Goal: Manage account settings

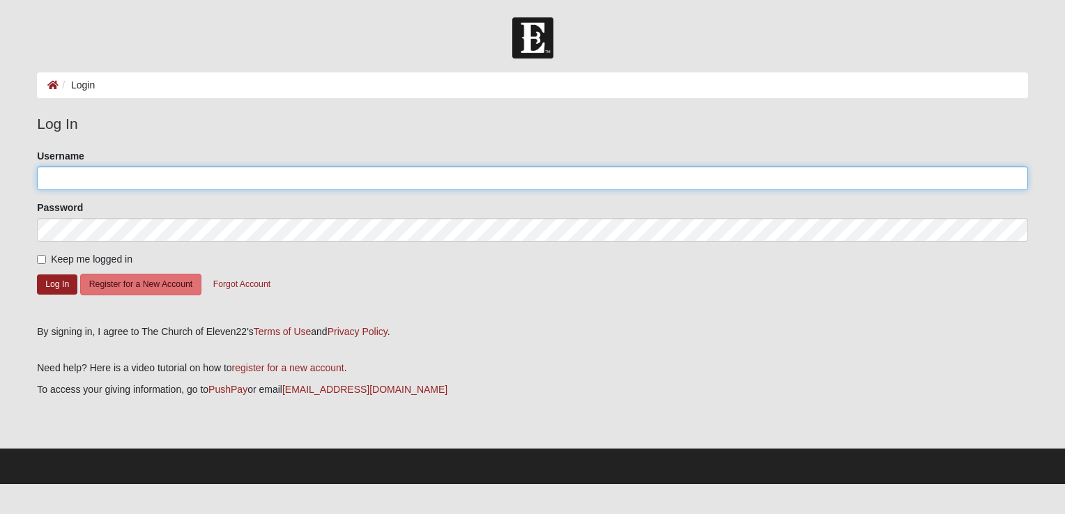
click at [672, 171] on input "Username" at bounding box center [532, 179] width 991 height 24
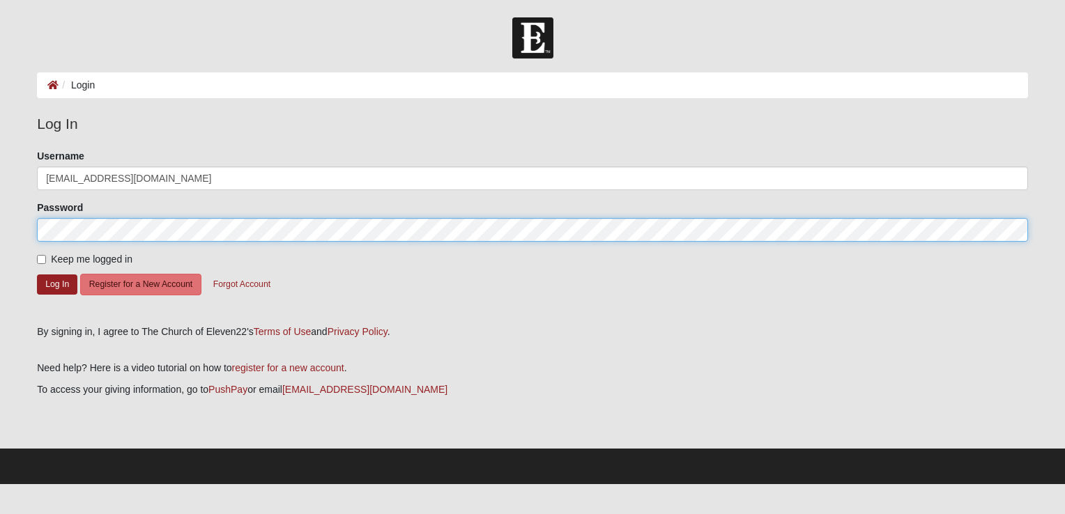
click at [37, 275] on button "Log In" at bounding box center [57, 285] width 40 height 20
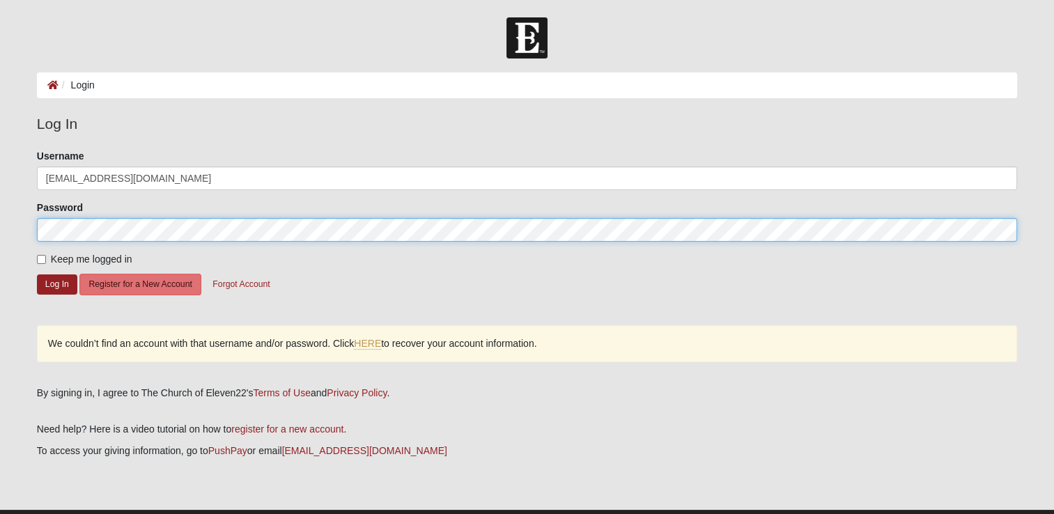
click at [0, 203] on html "Log In Login Login Error Log In Please correct the following: Username [EMAIL_A…" at bounding box center [527, 273] width 1054 height 546
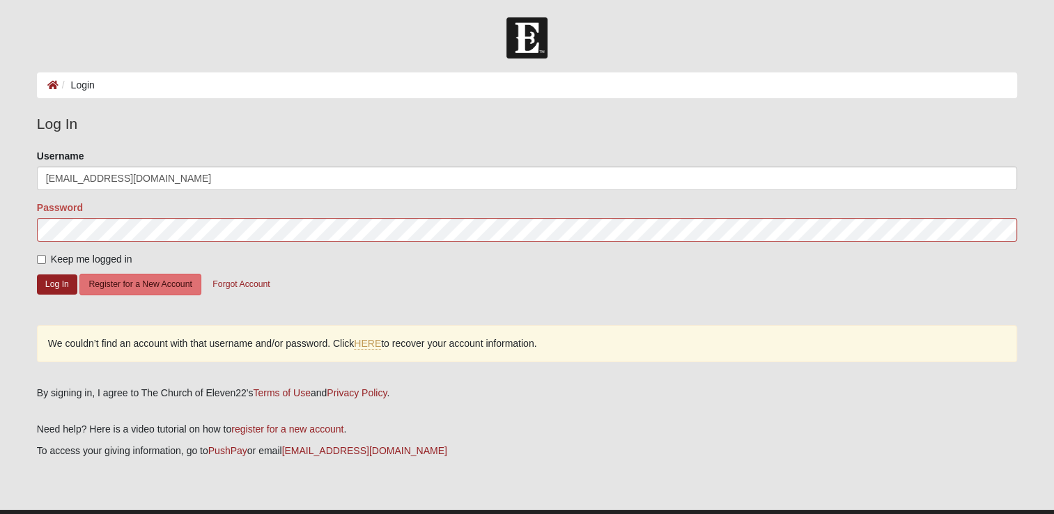
click at [0, 203] on html "Log In Login Login Error Log In Please correct the following: Username [EMAIL_A…" at bounding box center [527, 273] width 1054 height 546
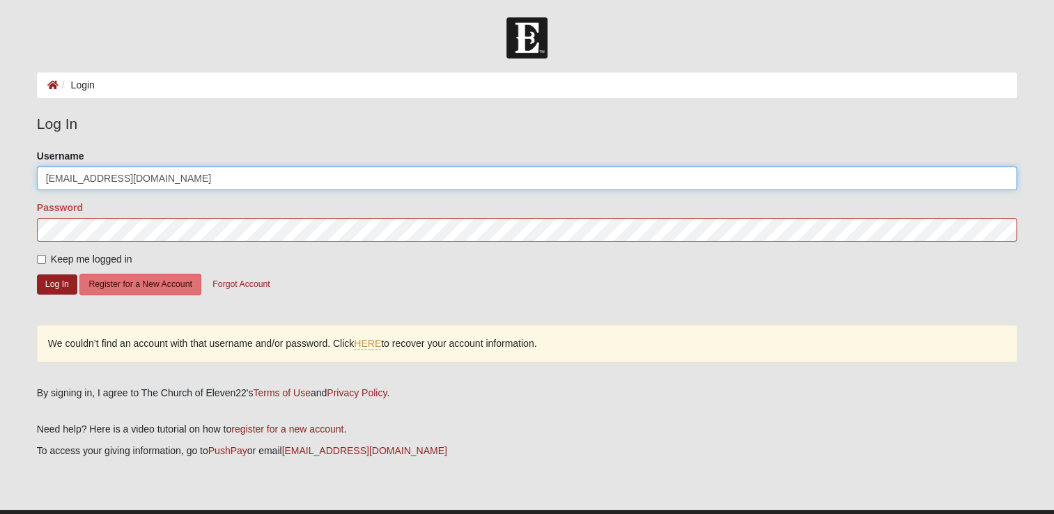
drag, startPoint x: 168, startPoint y: 176, endPoint x: 87, endPoint y: 177, distance: 80.8
click at [87, 177] on input "[EMAIL_ADDRESS][DOMAIN_NAME]" at bounding box center [527, 179] width 980 height 24
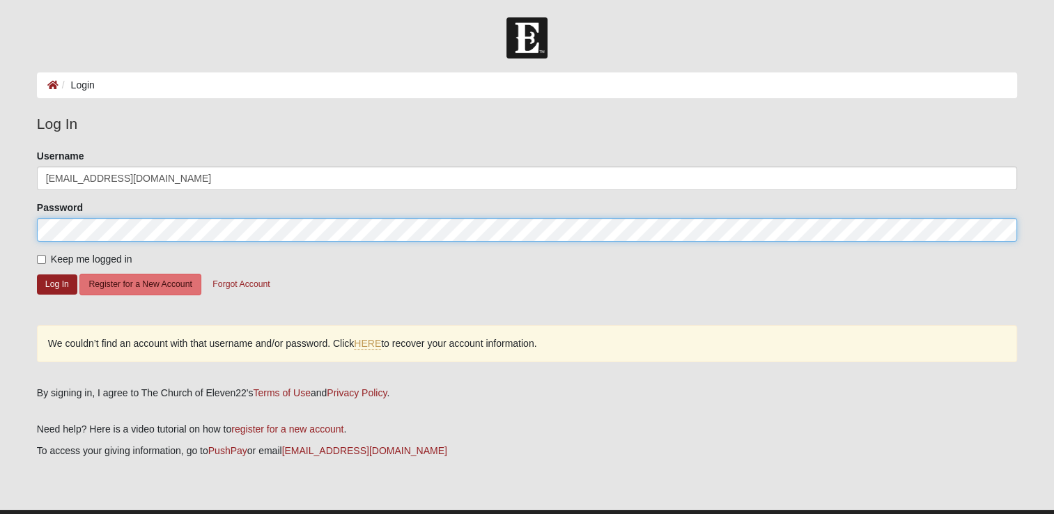
click at [37, 275] on button "Log In" at bounding box center [57, 285] width 40 height 20
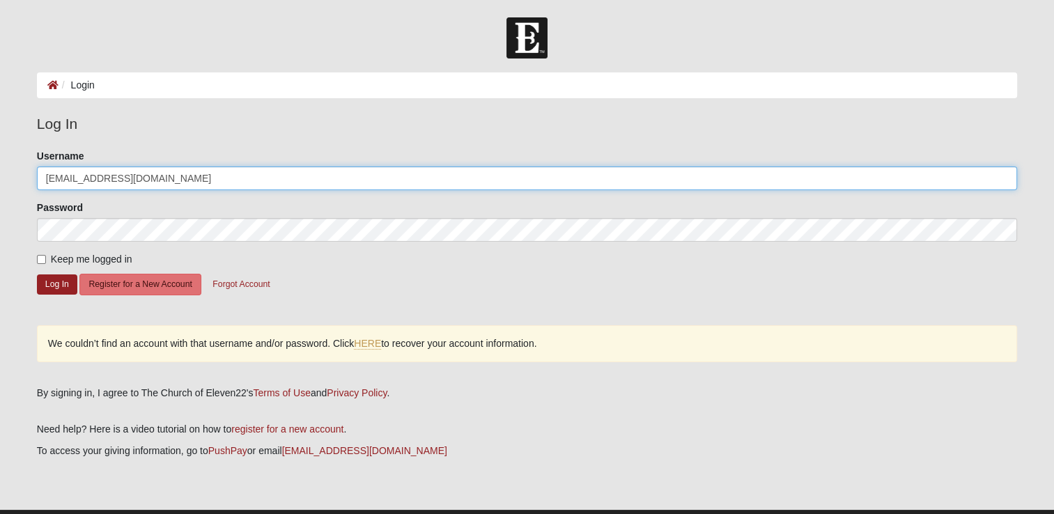
drag, startPoint x: 187, startPoint y: 178, endPoint x: 17, endPoint y: 167, distance: 170.4
click at [17, 167] on form "Log In Login Login Error Log In Please correct the following: Username mstjohn8…" at bounding box center [527, 281] width 1054 height 528
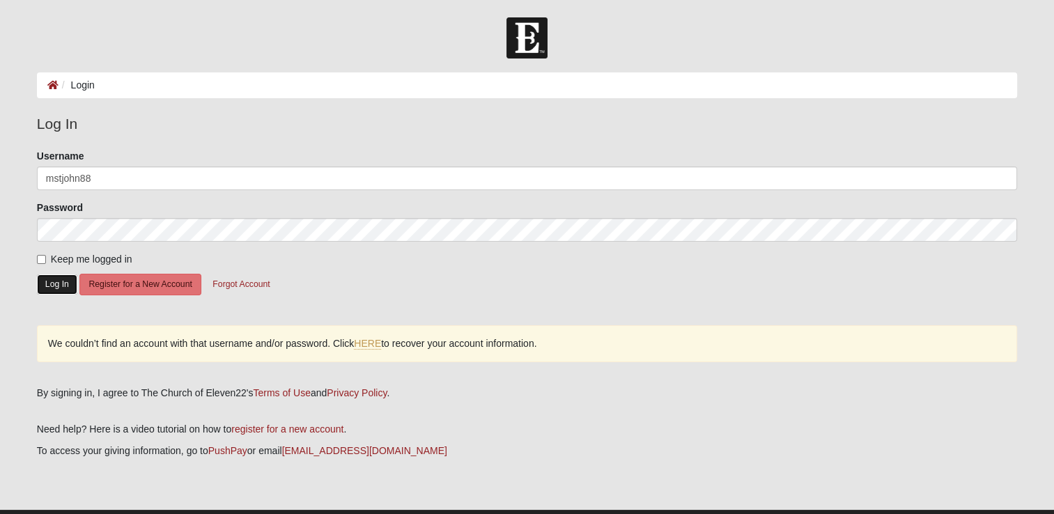
click at [61, 281] on button "Log In" at bounding box center [57, 285] width 40 height 20
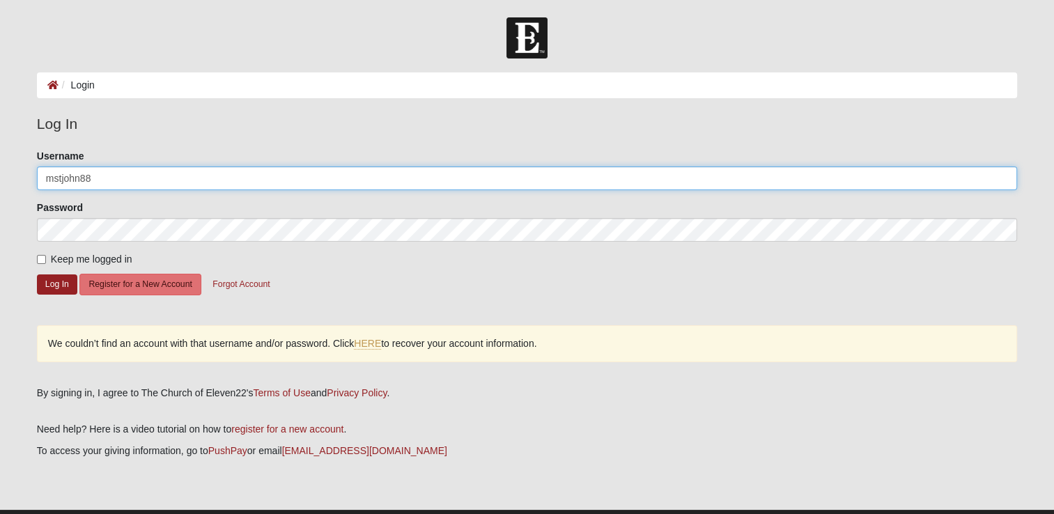
click at [84, 173] on input "mstjohn88" at bounding box center [527, 179] width 980 height 24
type input "mstjohn818"
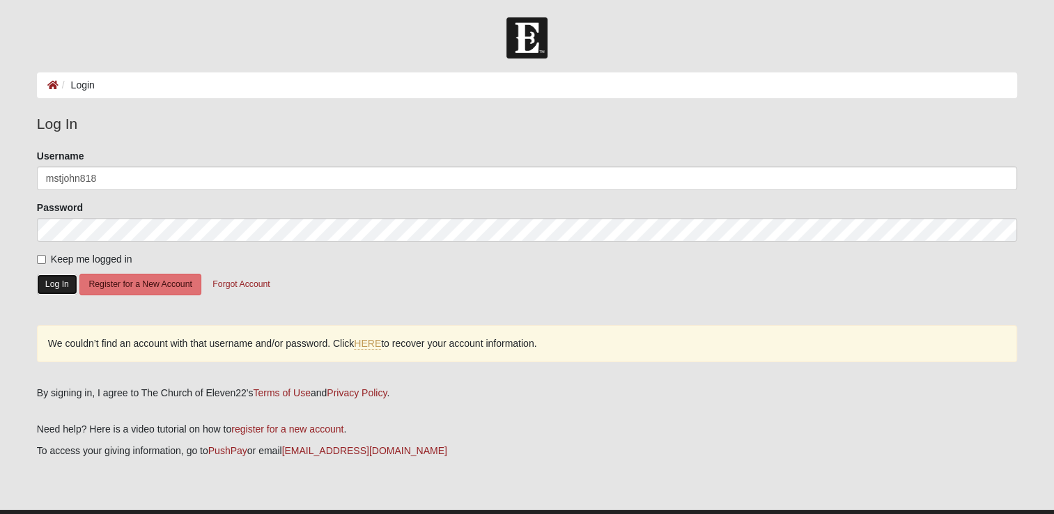
click at [64, 284] on button "Log In" at bounding box center [57, 285] width 40 height 20
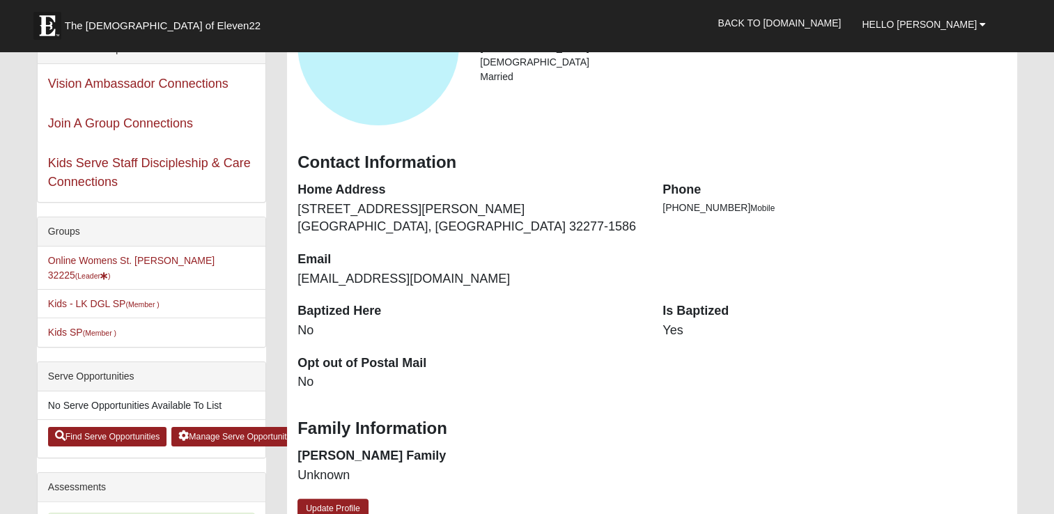
scroll to position [170, 0]
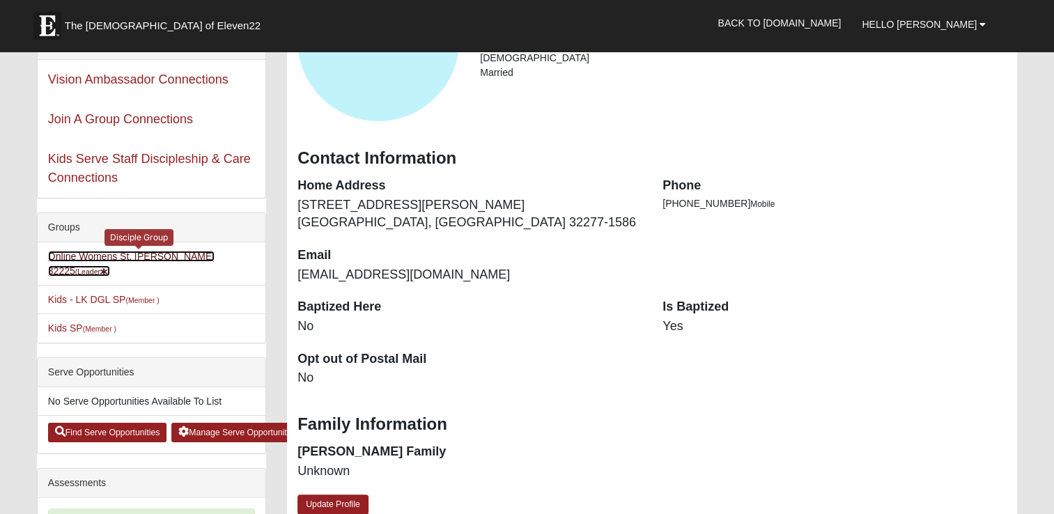
click at [137, 260] on link "Online Womens St. John 32225 (Leader )" at bounding box center [131, 264] width 167 height 26
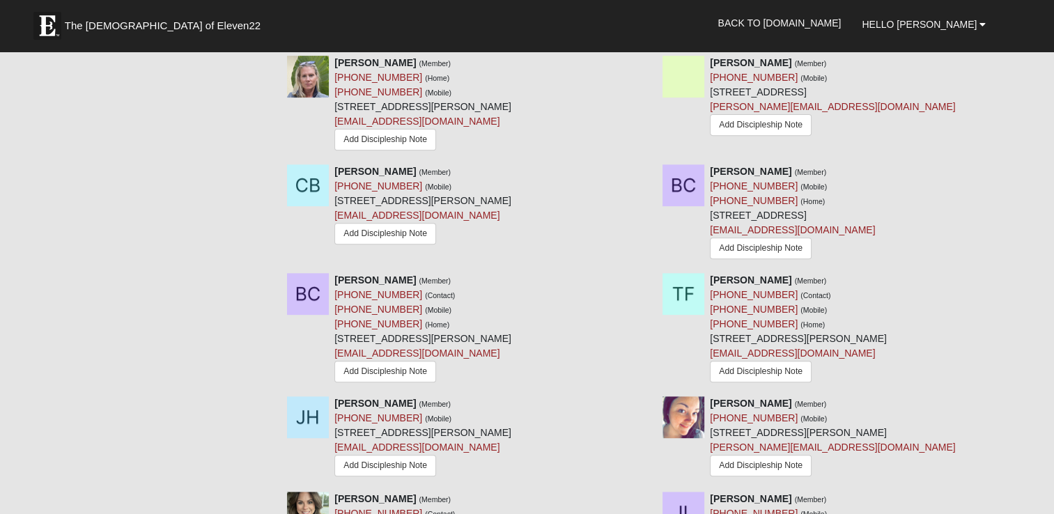
scroll to position [510, 0]
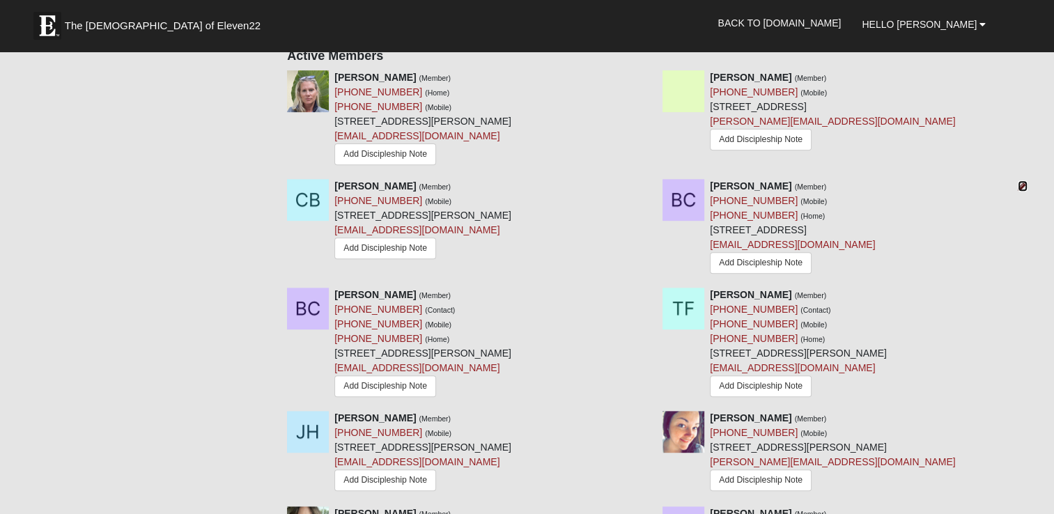
click at [1021, 183] on icon at bounding box center [1023, 186] width 10 height 10
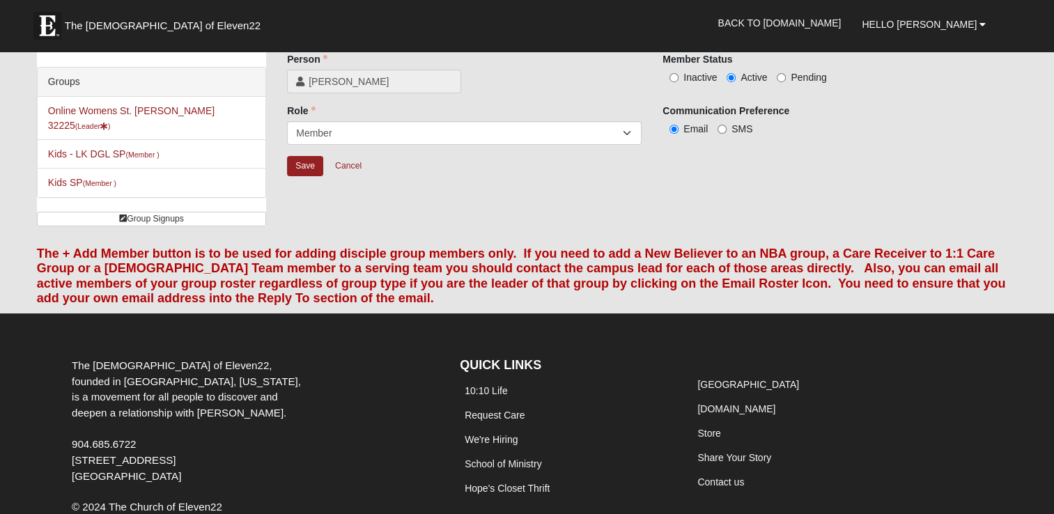
scroll to position [33, 0]
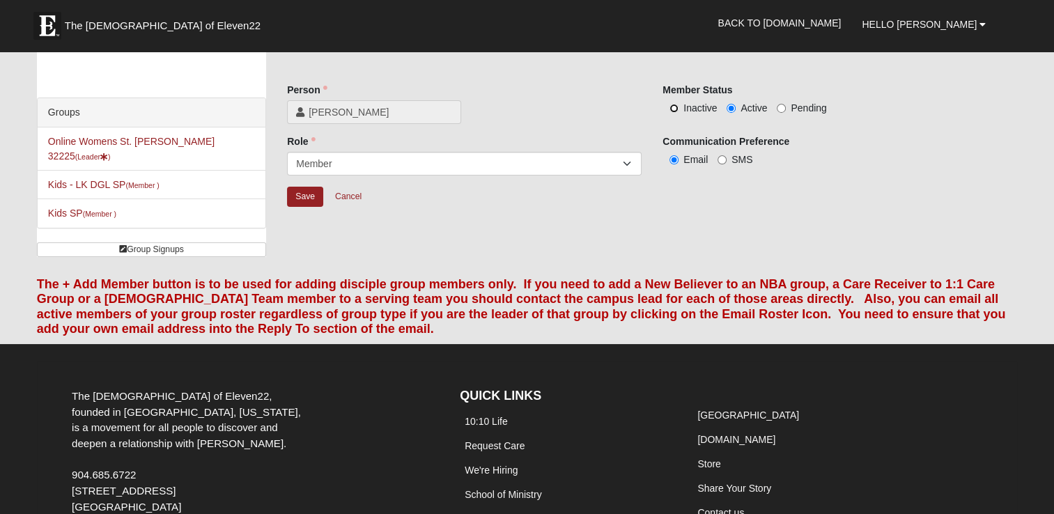
click at [676, 108] on input "Inactive" at bounding box center [674, 108] width 9 height 9
radio input "true"
click at [307, 198] on input "Save" at bounding box center [305, 197] width 36 height 20
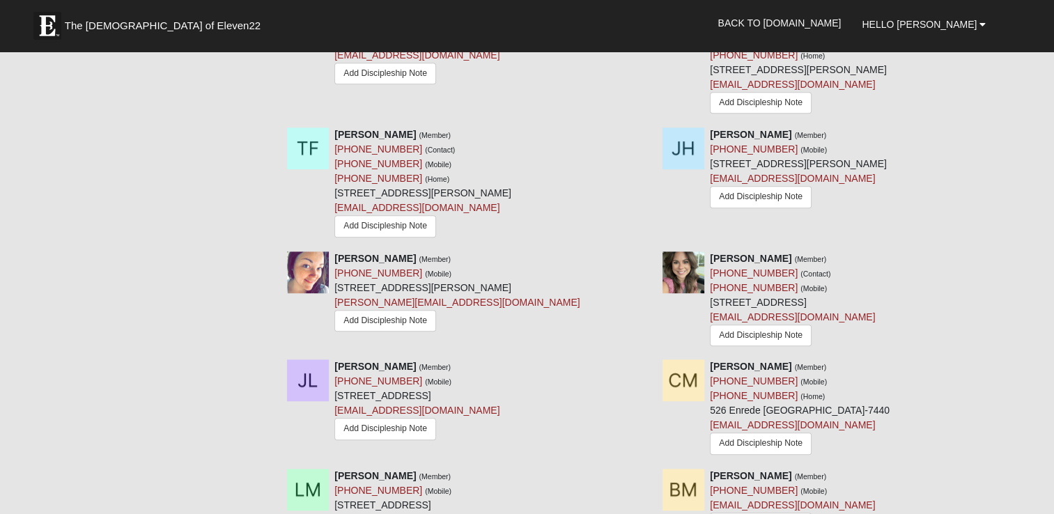
scroll to position [656, 0]
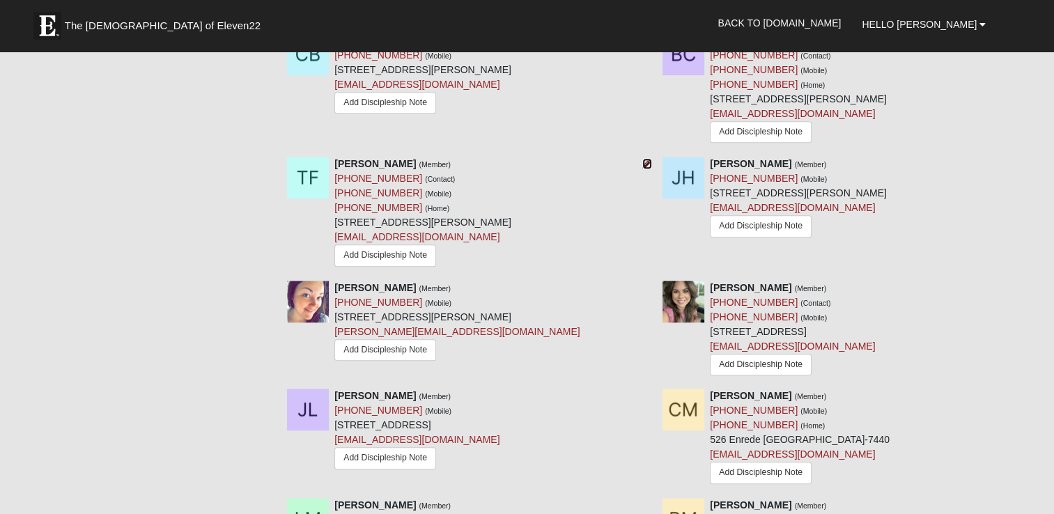
click at [645, 165] on icon at bounding box center [647, 164] width 10 height 10
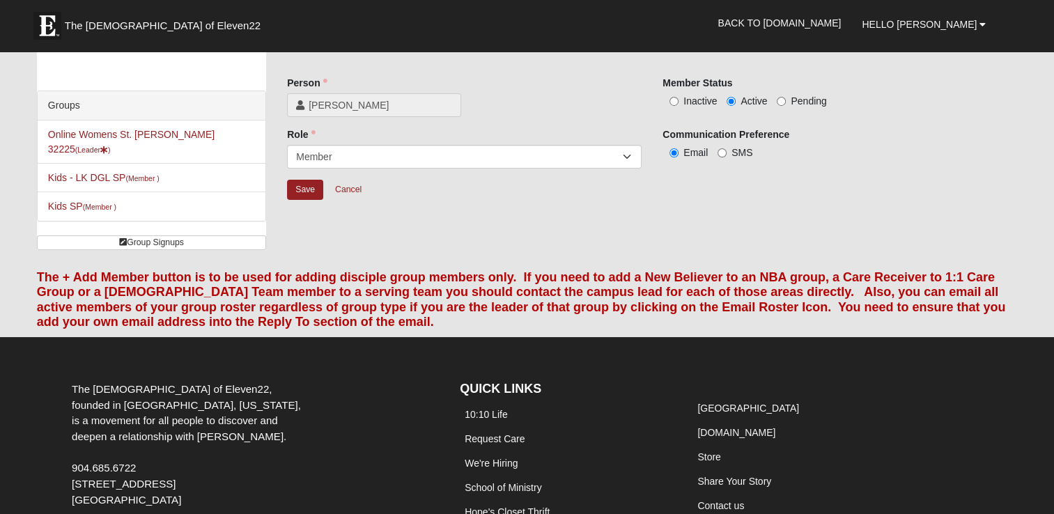
scroll to position [38, 0]
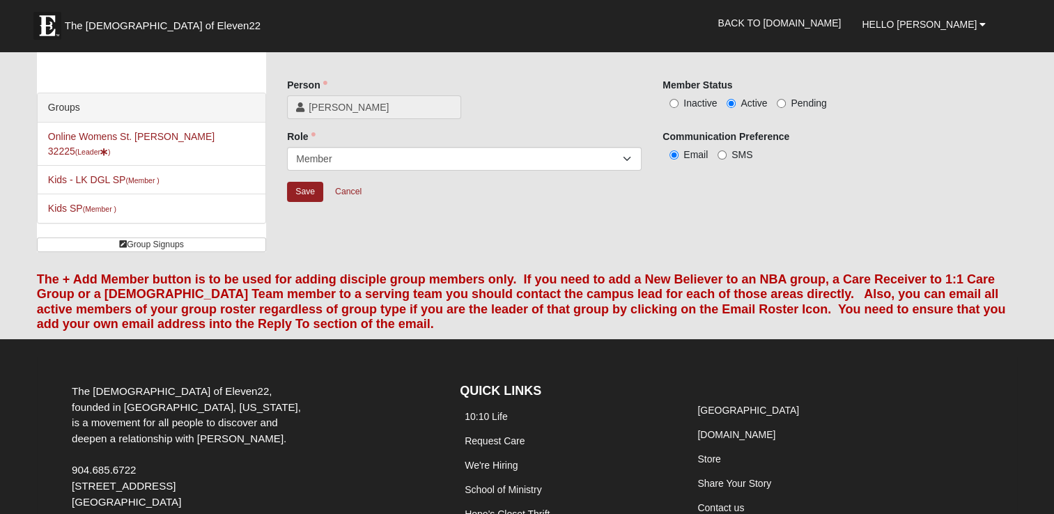
click at [681, 102] on label "Inactive" at bounding box center [690, 103] width 54 height 14
click at [679, 102] on input "Inactive" at bounding box center [674, 103] width 9 height 9
radio input "true"
click at [300, 198] on input "Save" at bounding box center [305, 192] width 36 height 20
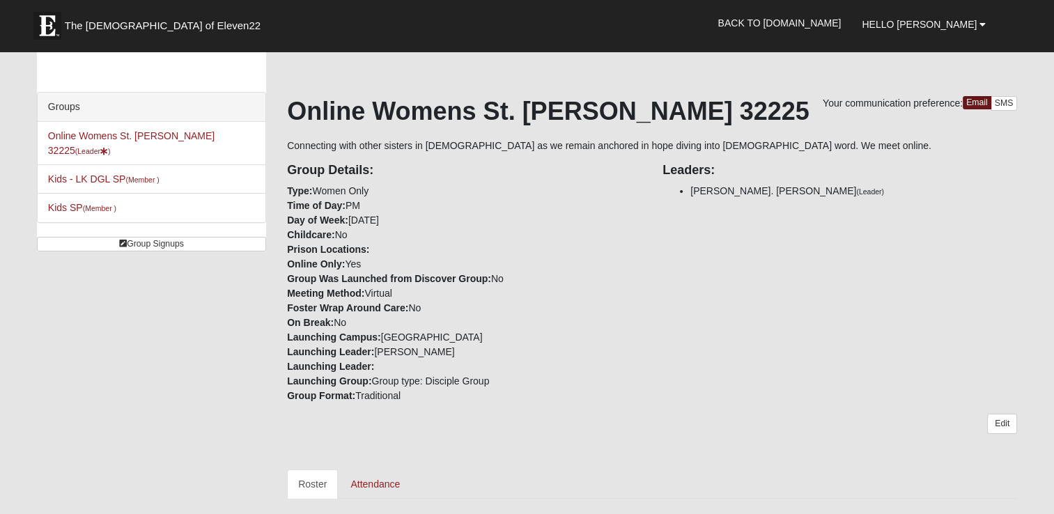
scroll to position [0, 0]
